Goal: Task Accomplishment & Management: Manage account settings

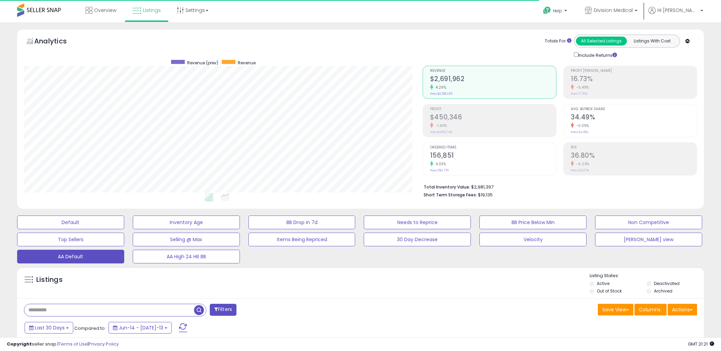
select select "**"
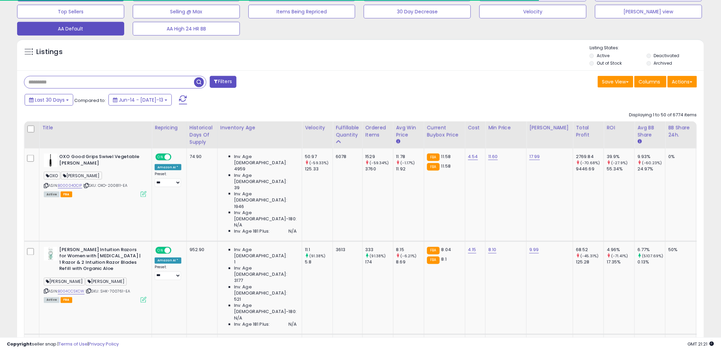
scroll to position [140, 399]
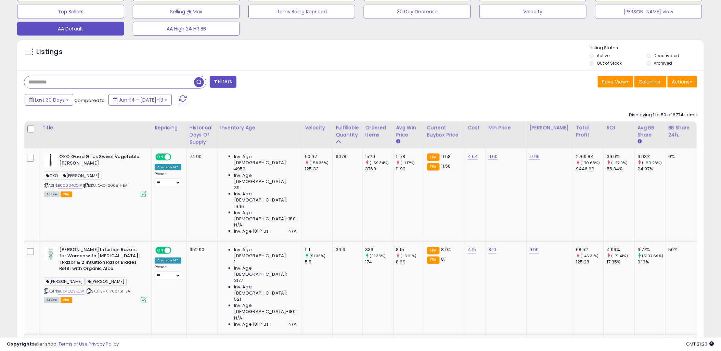
click at [125, 78] on input "text" at bounding box center [109, 82] width 170 height 12
type input "****"
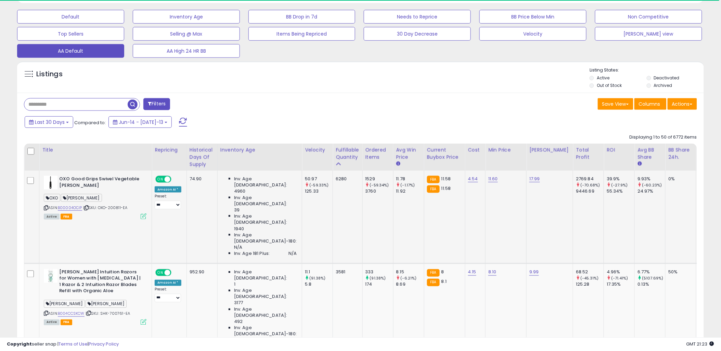
scroll to position [205, 0]
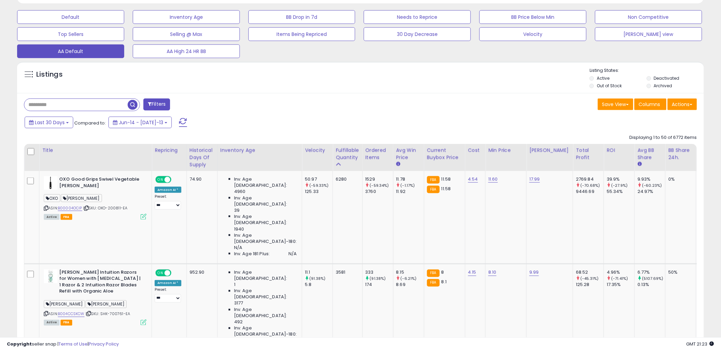
click at [55, 101] on input "text" at bounding box center [75, 105] width 103 height 12
type input "****"
click at [134, 102] on span "button" at bounding box center [133, 105] width 10 height 10
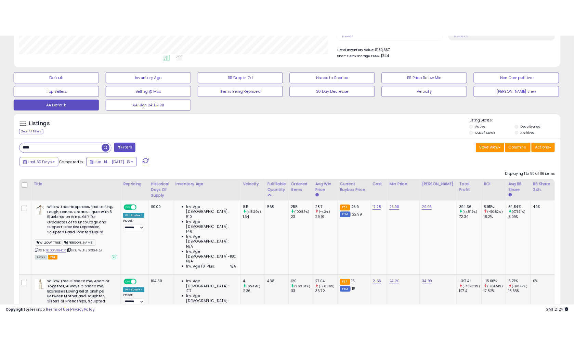
scroll to position [190, 0]
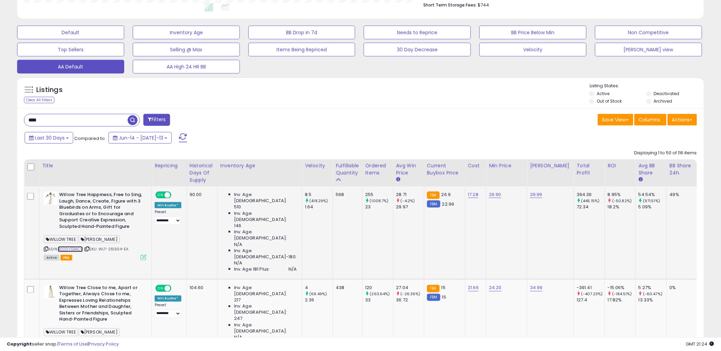
click at [79, 248] on link "B000VSB4CY" at bounding box center [70, 249] width 25 height 6
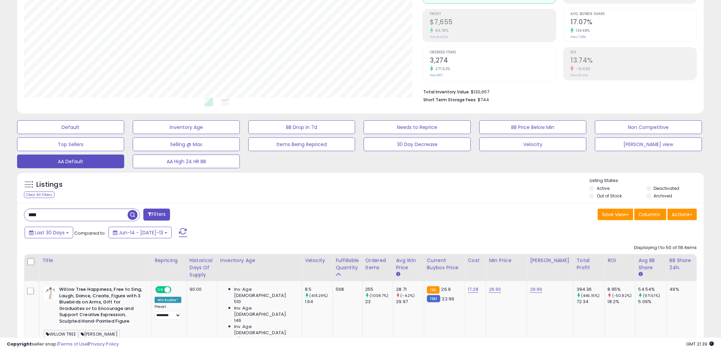
scroll to position [38, 0]
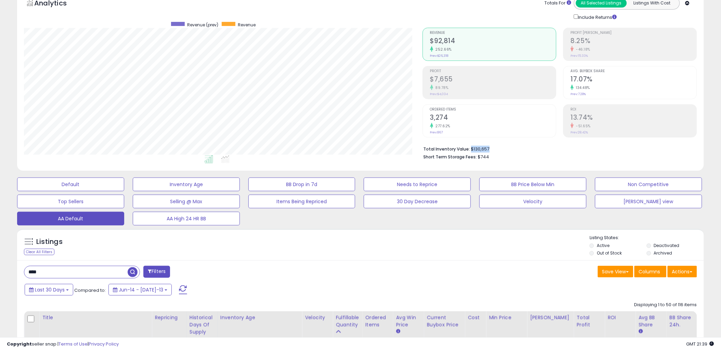
drag, startPoint x: 471, startPoint y: 148, endPoint x: 510, endPoint y: 151, distance: 39.5
click at [510, 151] on li "Total Inventory Value: $130,657" at bounding box center [558, 148] width 268 height 8
drag, startPoint x: 510, startPoint y: 151, endPoint x: 482, endPoint y: 158, distance: 29.3
click at [482, 158] on span "$744" at bounding box center [483, 157] width 11 height 7
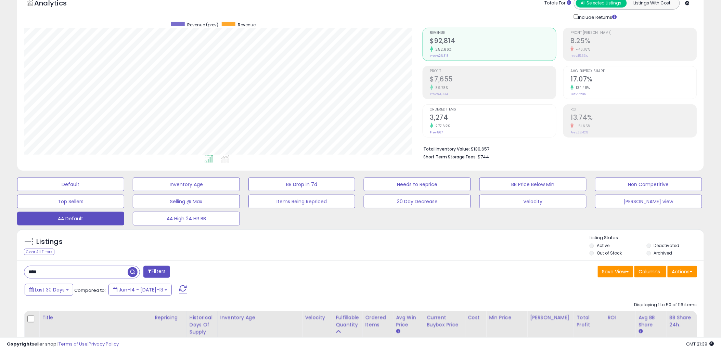
drag, startPoint x: 482, startPoint y: 158, endPoint x: 477, endPoint y: 147, distance: 12.0
click at [477, 147] on li "Total Inventory Value: $130,657" at bounding box center [558, 148] width 268 height 8
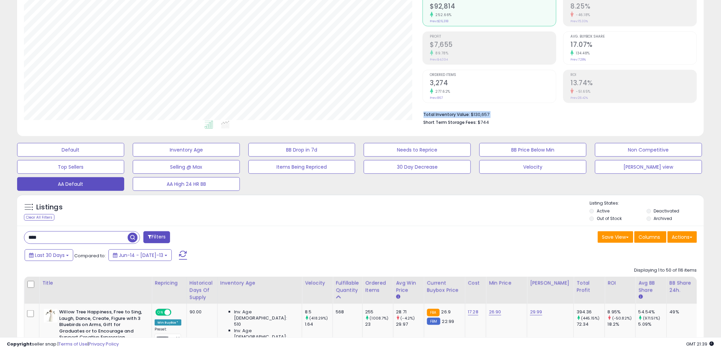
scroll to position [114, 0]
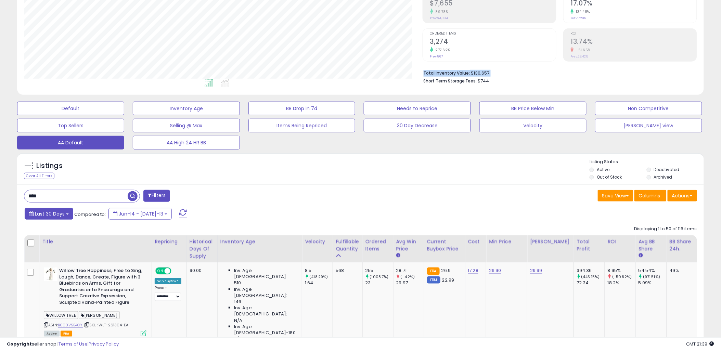
click at [63, 214] on span "Last 30 Days" at bounding box center [50, 213] width 30 height 7
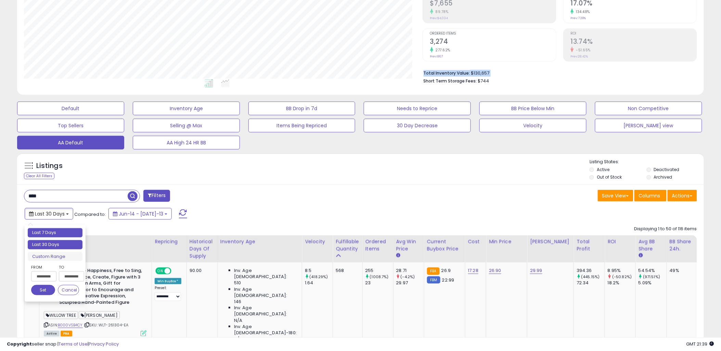
type input "**********"
click at [54, 234] on li "Last 7 Days" at bounding box center [55, 232] width 55 height 9
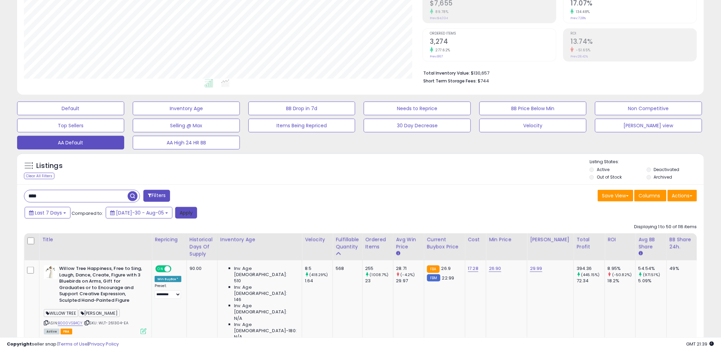
click at [175, 208] on button "Apply" at bounding box center [186, 213] width 22 height 12
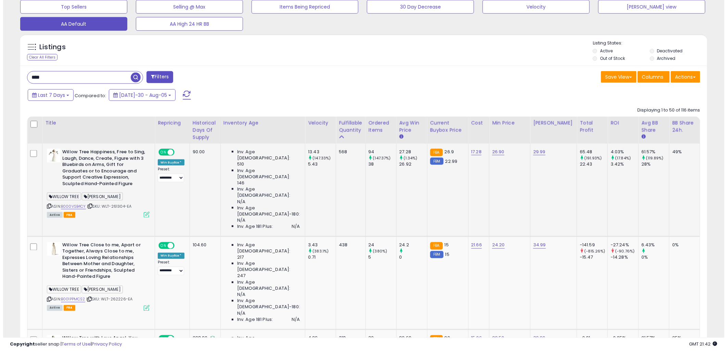
scroll to position [304, 0]
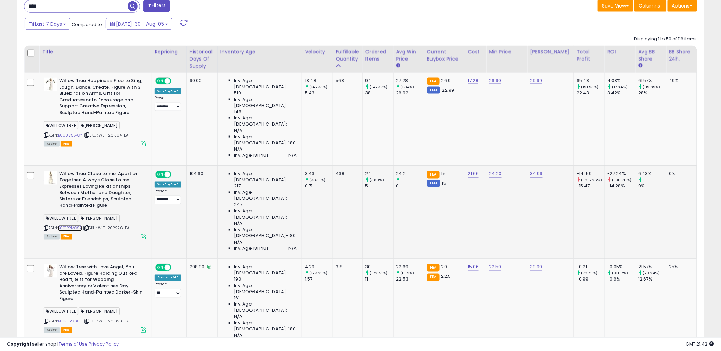
click at [77, 226] on link "B001PPMCS2" at bounding box center [70, 229] width 24 height 6
click at [145, 234] on icon at bounding box center [144, 237] width 6 height 6
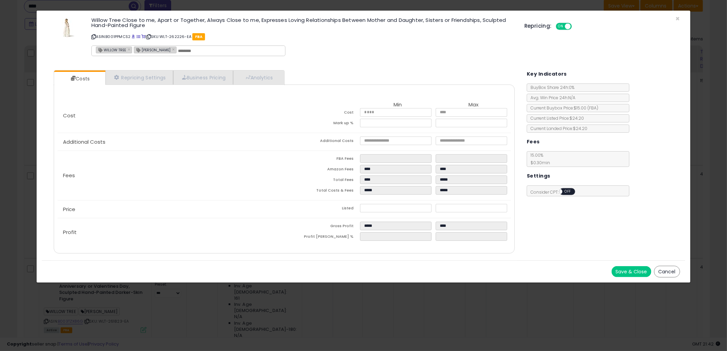
click at [666, 273] on button "Cancel" at bounding box center [667, 272] width 26 height 12
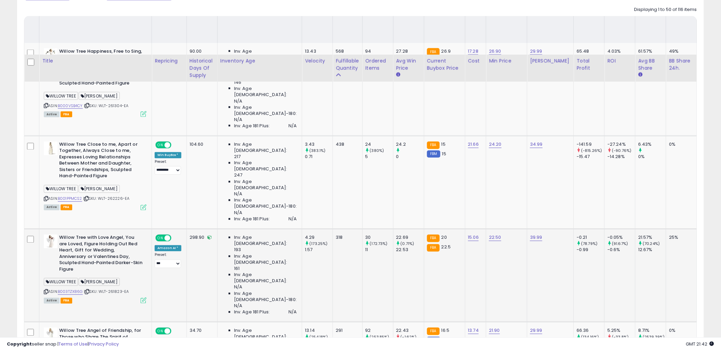
scroll to position [418, 0]
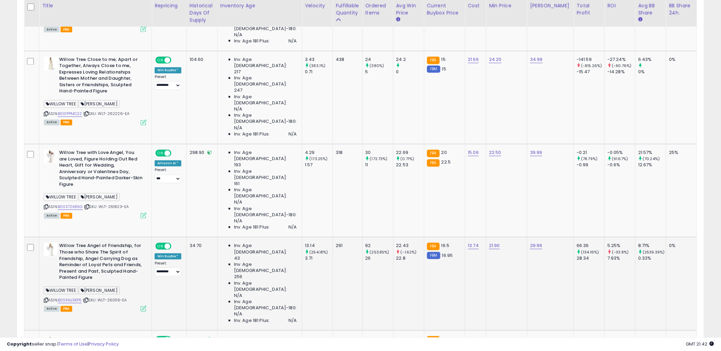
click at [76, 287] on div "WILLOW TREE [PERSON_NAME]" at bounding box center [95, 291] width 103 height 9
click at [75, 298] on link "B004NJ3KP6" at bounding box center [70, 301] width 24 height 6
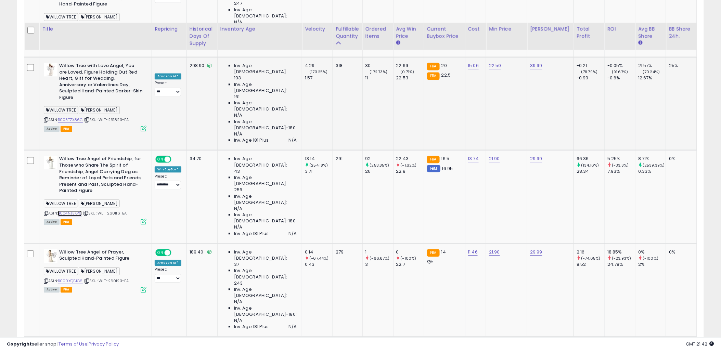
scroll to position [532, 0]
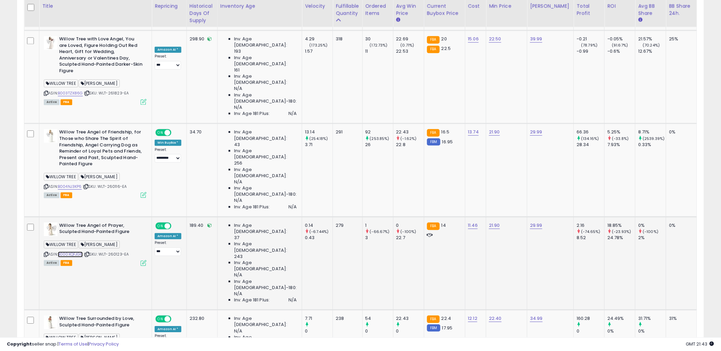
click at [77, 252] on link "B000XQFJG6" at bounding box center [70, 255] width 25 height 6
click at [68, 345] on link "B003IHGY2A" at bounding box center [70, 348] width 24 height 6
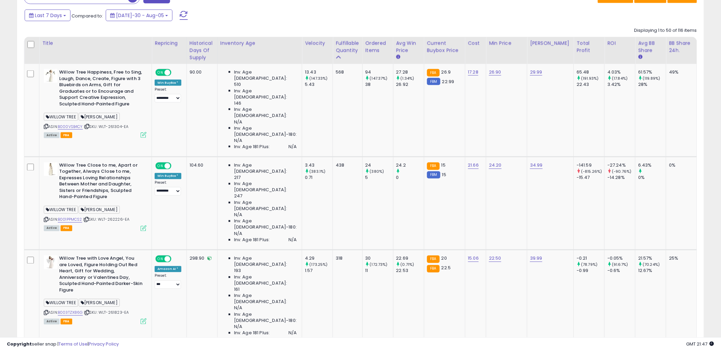
scroll to position [266, 0]
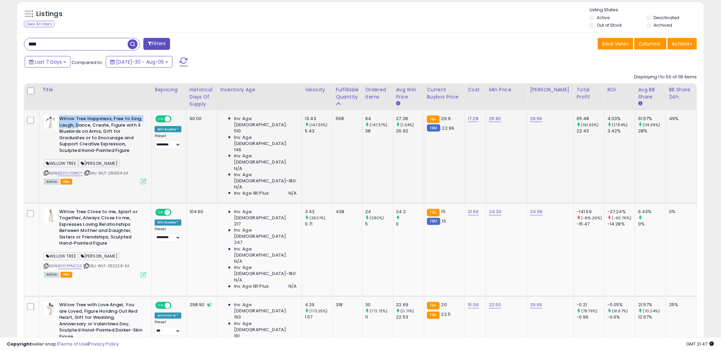
drag, startPoint x: 60, startPoint y: 120, endPoint x: 78, endPoint y: 124, distance: 18.3
click at [78, 124] on b "Willow Tree Happiness, Free to Sing, Laugh, Dance, Create, Figure with 3 Bluebi…" at bounding box center [100, 136] width 83 height 40
click at [240, 180] on td "Inv. Age [DEMOGRAPHIC_DATA]: 510 Inv. Age [DEMOGRAPHIC_DATA]: 146 Inv. Age [DEM…" at bounding box center [259, 157] width 85 height 93
drag, startPoint x: 59, startPoint y: 120, endPoint x: 138, endPoint y: 122, distance: 79.4
click at [138, 122] on b "Willow Tree Happiness, Free to Sing, Laugh, Dance, Create, Figure with 3 Bluebi…" at bounding box center [100, 136] width 83 height 40
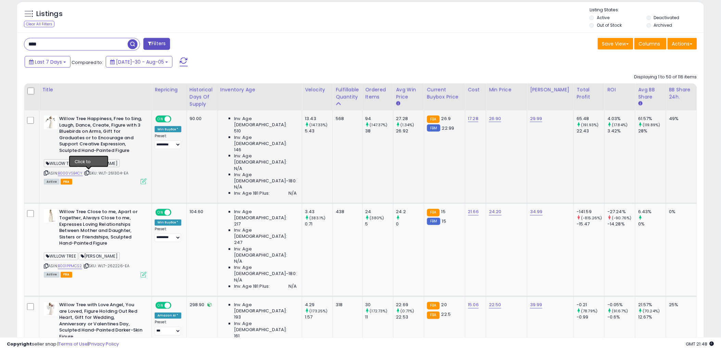
click at [89, 173] on icon at bounding box center [87, 173] width 4 height 4
drag, startPoint x: 60, startPoint y: 119, endPoint x: 112, endPoint y: 120, distance: 52.4
click at [112, 120] on b "Willow Tree Happiness, Free to Sing, Laugh, Dance, Create, Figure with 3 Bluebi…" at bounding box center [100, 136] width 83 height 40
copy b "Willow Tree Happiness,"
click at [62, 209] on b "Willow Tree Close to me, Apart or Together, Always Close to me, Expresses Lovin…" at bounding box center [100, 229] width 83 height 40
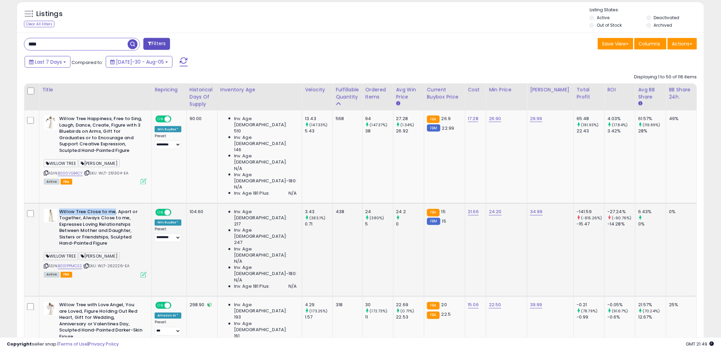
drag, startPoint x: 60, startPoint y: 197, endPoint x: 114, endPoint y: 200, distance: 53.8
click at [114, 209] on b "Willow Tree Close to me, Apart or Together, Always Close to me, Expresses Lovin…" at bounding box center [100, 229] width 83 height 40
drag, startPoint x: 114, startPoint y: 200, endPoint x: 104, endPoint y: 197, distance: 10.1
copy b "Willow Tree Close to me"
click at [44, 47] on input "****" at bounding box center [75, 44] width 103 height 12
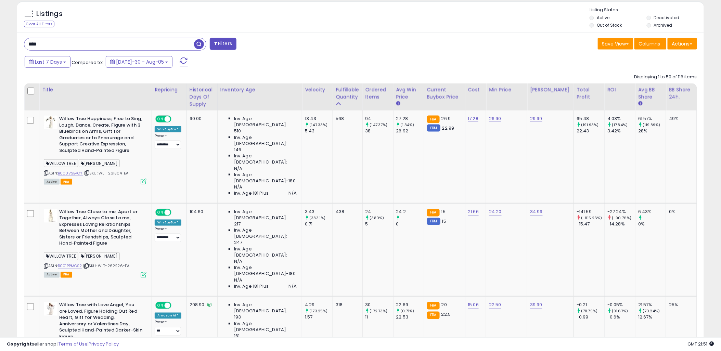
click at [44, 47] on input "****" at bounding box center [109, 44] width 170 height 12
paste input "******"
type input "**********"
click at [197, 45] on span "button" at bounding box center [199, 44] width 10 height 10
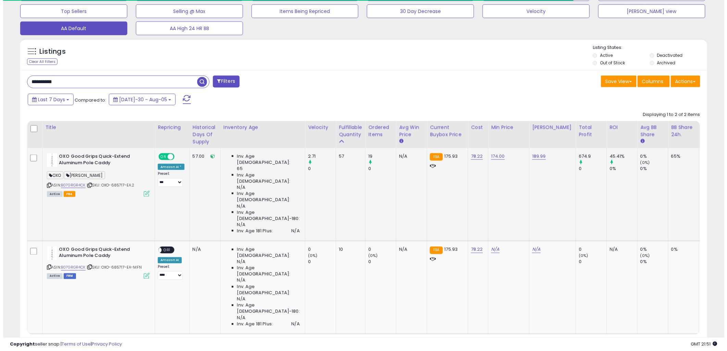
scroll to position [140, 399]
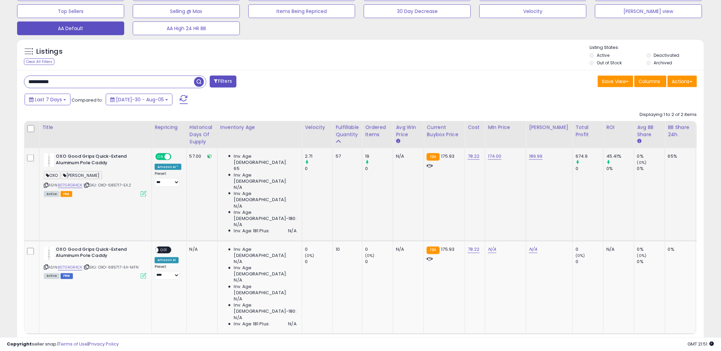
click at [144, 193] on icon at bounding box center [144, 194] width 6 height 6
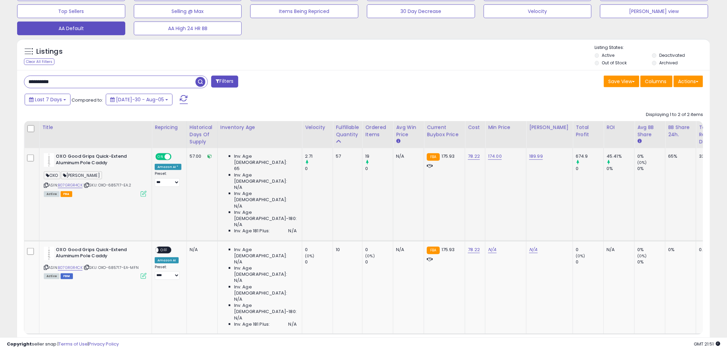
scroll to position [140, 402]
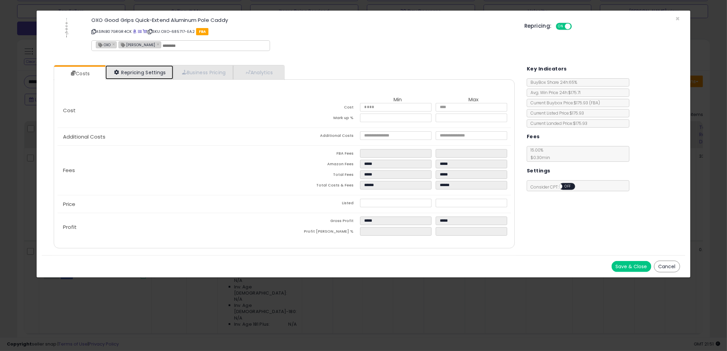
click at [146, 74] on link "Repricing Settings" at bounding box center [139, 72] width 68 height 14
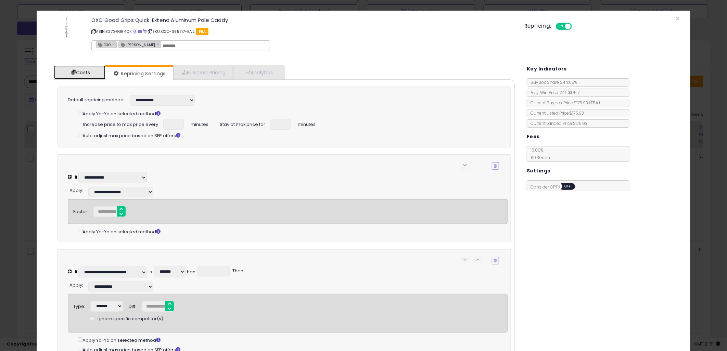
click at [89, 69] on link "Costs" at bounding box center [79, 72] width 51 height 14
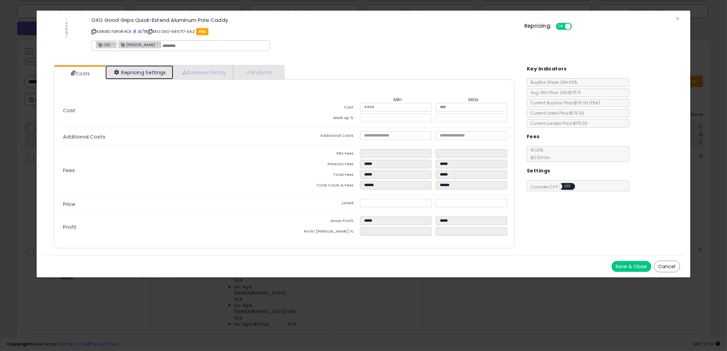
click at [145, 73] on link "Repricing Settings" at bounding box center [139, 72] width 68 height 14
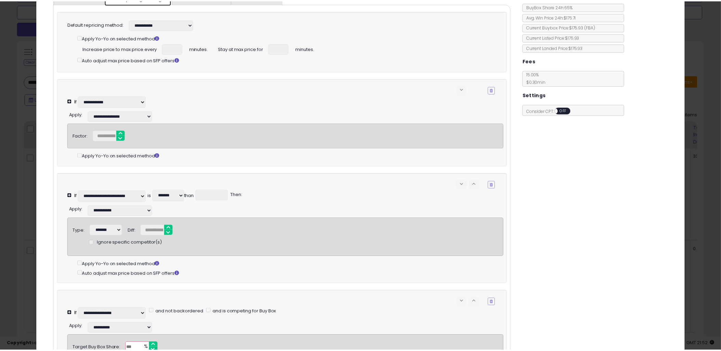
scroll to position [0, 0]
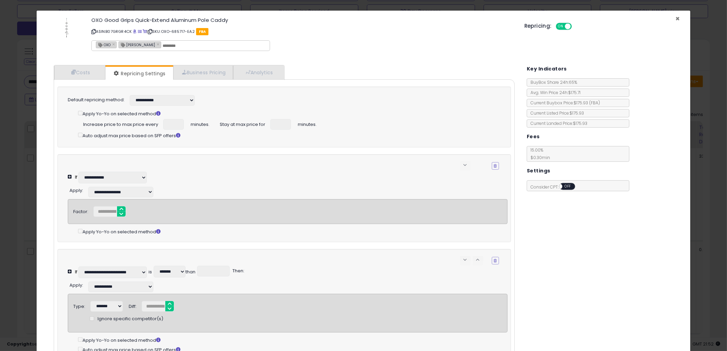
click at [676, 18] on span "×" at bounding box center [678, 19] width 4 height 10
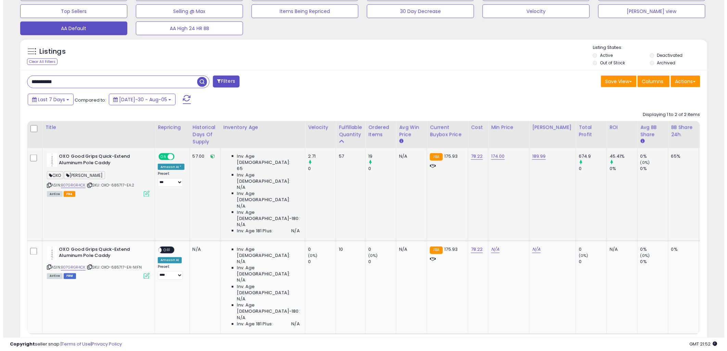
scroll to position [342101, 341843]
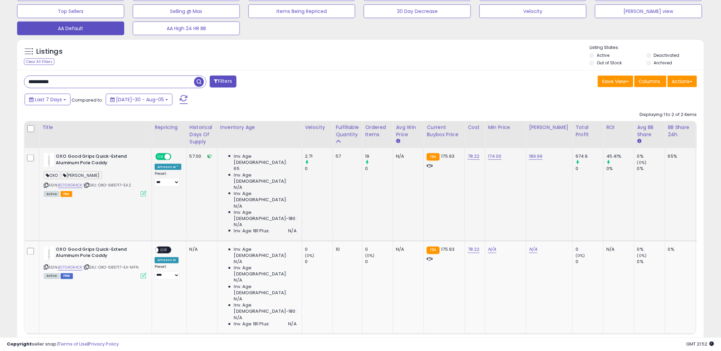
click at [144, 195] on icon at bounding box center [144, 194] width 6 height 6
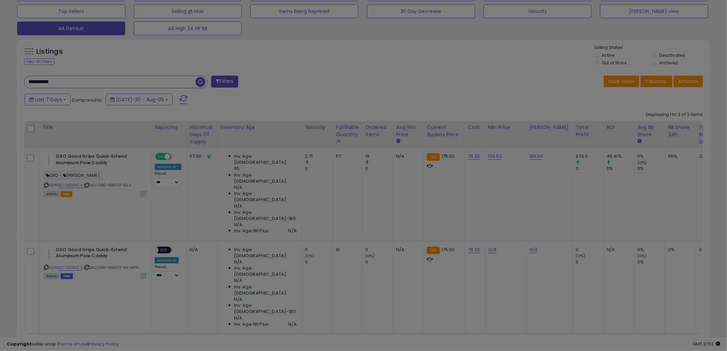
scroll to position [140, 402]
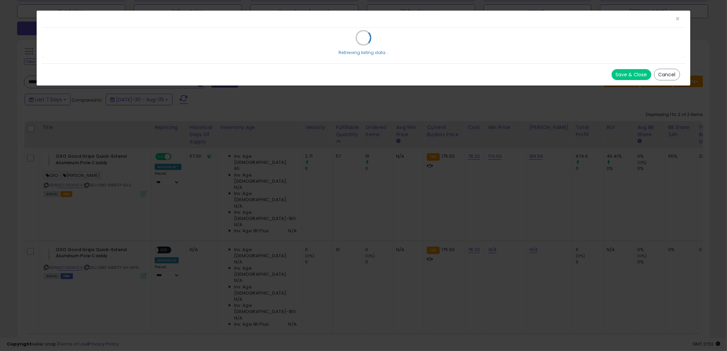
select select "**"
select select "*******"
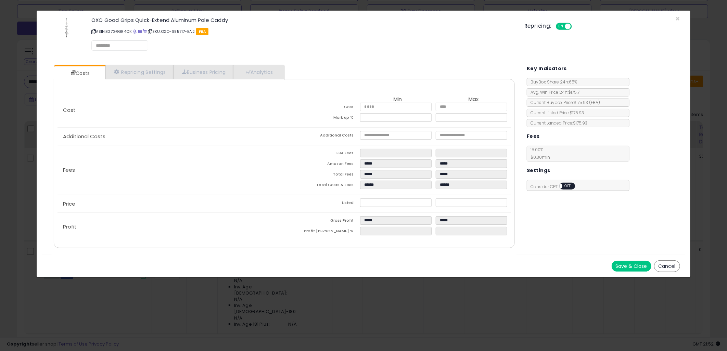
select select "**********"
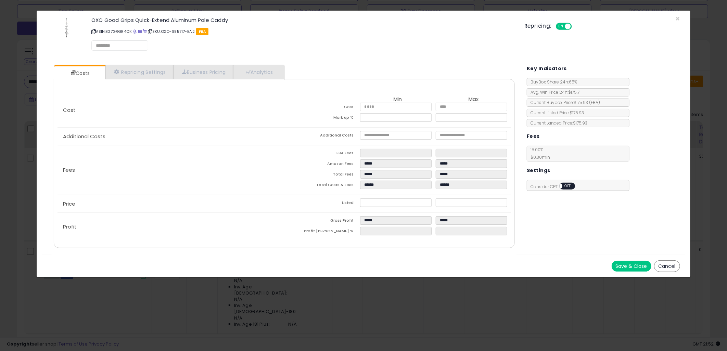
select select "******"
select select "**********"
click at [137, 73] on link "Repricing Settings" at bounding box center [139, 72] width 68 height 14
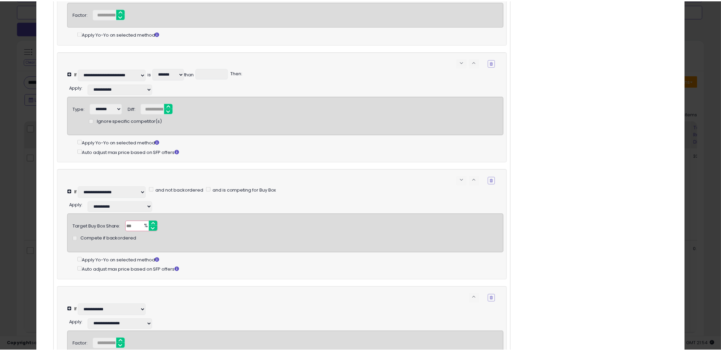
scroll to position [190, 0]
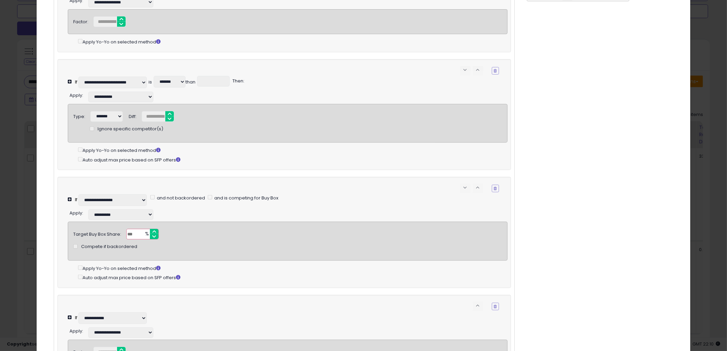
click at [689, 35] on div "× Close OXO Good Grips Quick-Extend Aluminum Pole Caddy ASIN: B07GRGR4CK | SKU:…" at bounding box center [363, 175] width 727 height 351
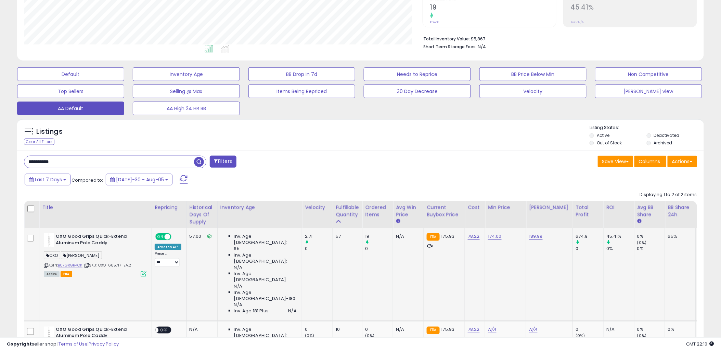
scroll to position [228, 0]
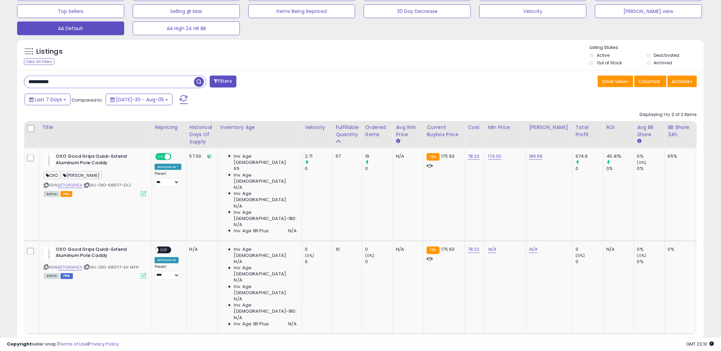
click at [65, 84] on input "**********" at bounding box center [109, 82] width 170 height 12
paste input "***"
click at [194, 86] on span "button" at bounding box center [199, 82] width 10 height 10
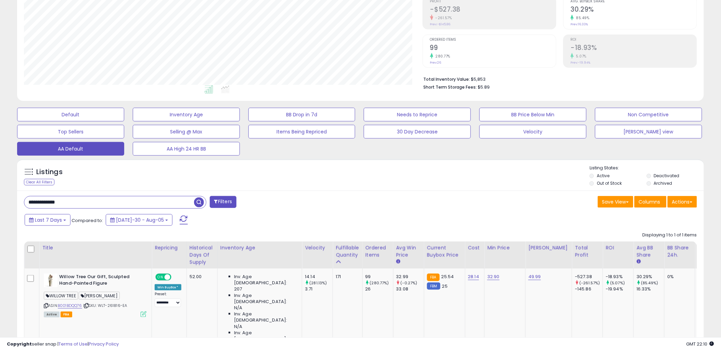
scroll to position [137, 0]
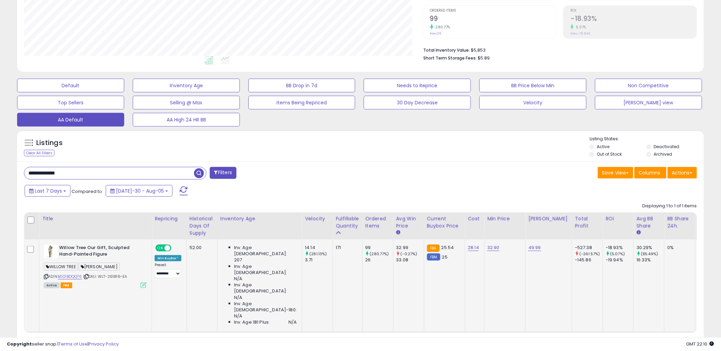
click at [606, 248] on div "-18.93%" at bounding box center [620, 248] width 28 height 6
drag, startPoint x: 598, startPoint y: 248, endPoint x: 589, endPoint y: 274, distance: 27.1
click at [603, 274] on td "-18.93% (5.07%) -19.94%" at bounding box center [618, 286] width 31 height 93
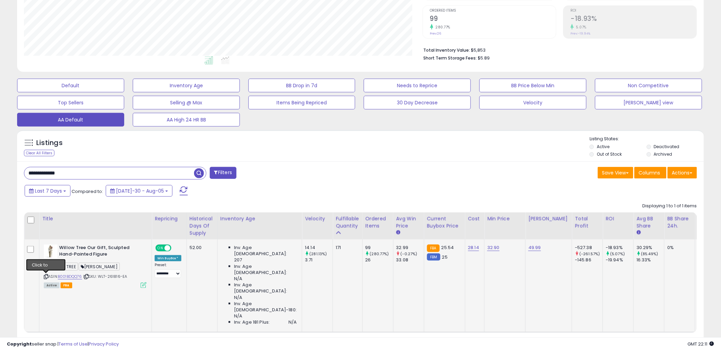
click at [46, 275] on icon at bounding box center [46, 277] width 4 height 4
click at [80, 174] on input "**********" at bounding box center [109, 173] width 170 height 12
type input "***"
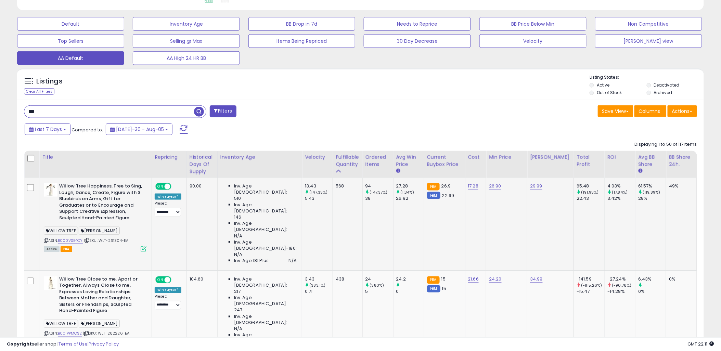
scroll to position [140, 399]
drag, startPoint x: 567, startPoint y: 166, endPoint x: 562, endPoint y: 172, distance: 7.8
click at [577, 166] on div "Total Profit" at bounding box center [589, 161] width 25 height 14
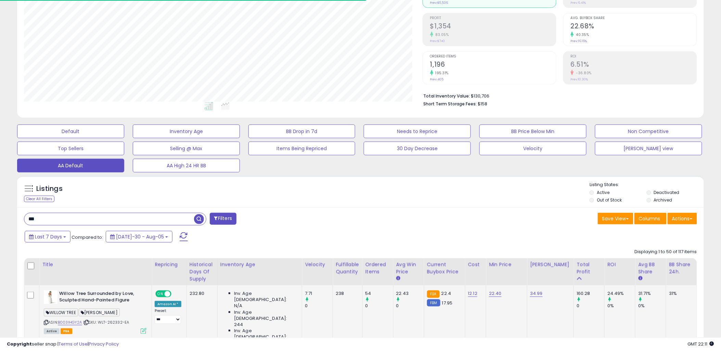
scroll to position [199, 0]
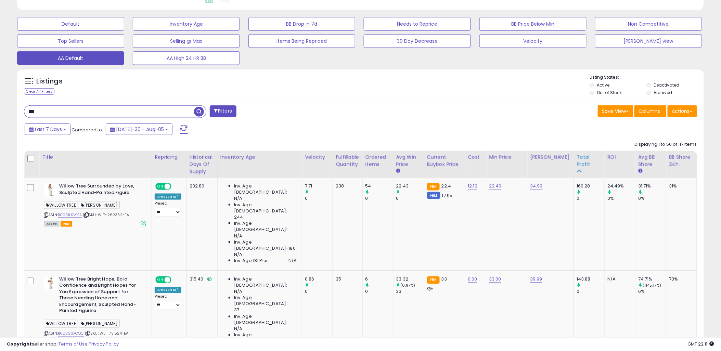
click at [577, 163] on div "Total Profit" at bounding box center [589, 161] width 25 height 14
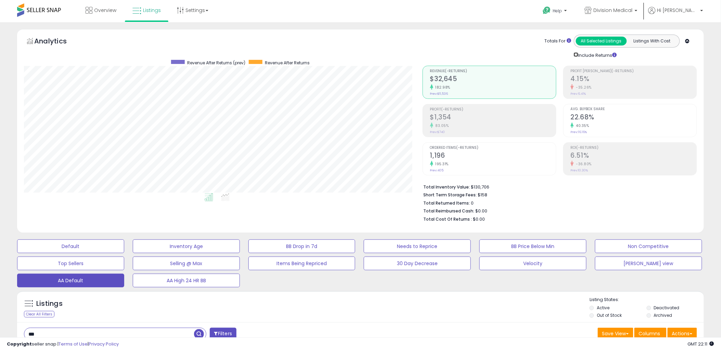
scroll to position [266, 0]
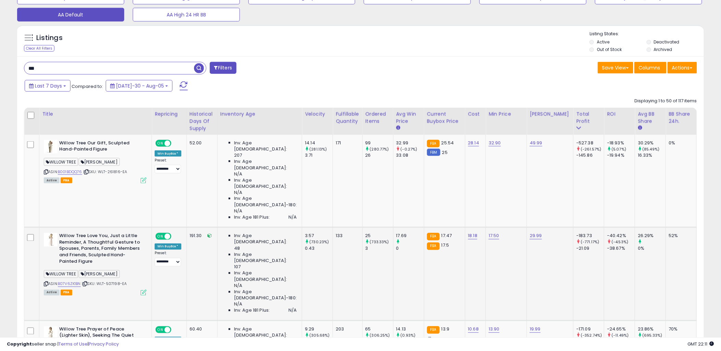
click at [574, 233] on td "-183.73 (-771.17%) -21.09" at bounding box center [589, 274] width 31 height 93
click at [201, 70] on span "button" at bounding box center [199, 68] width 10 height 10
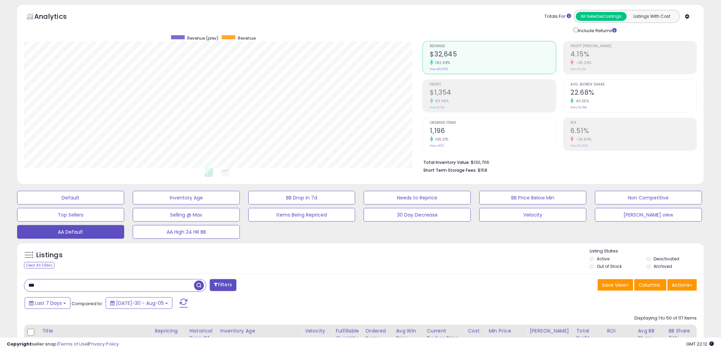
scroll to position [0, 0]
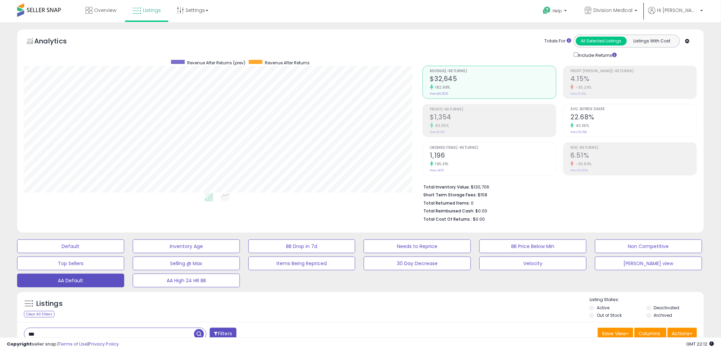
click at [504, 53] on div "Totals For All Selected Listings Listings With Cost Include Returns" at bounding box center [558, 47] width 270 height 24
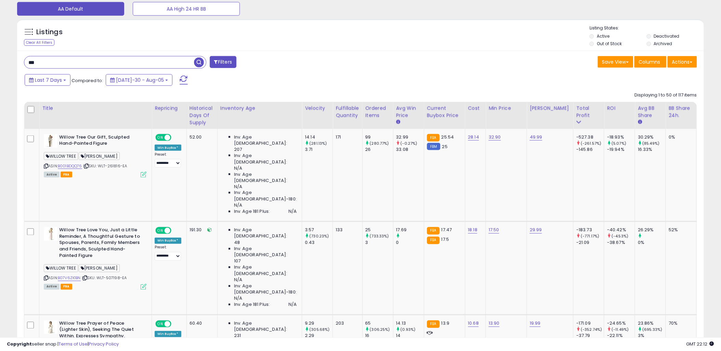
scroll to position [266, 0]
